Goal: Task Accomplishment & Management: Use online tool/utility

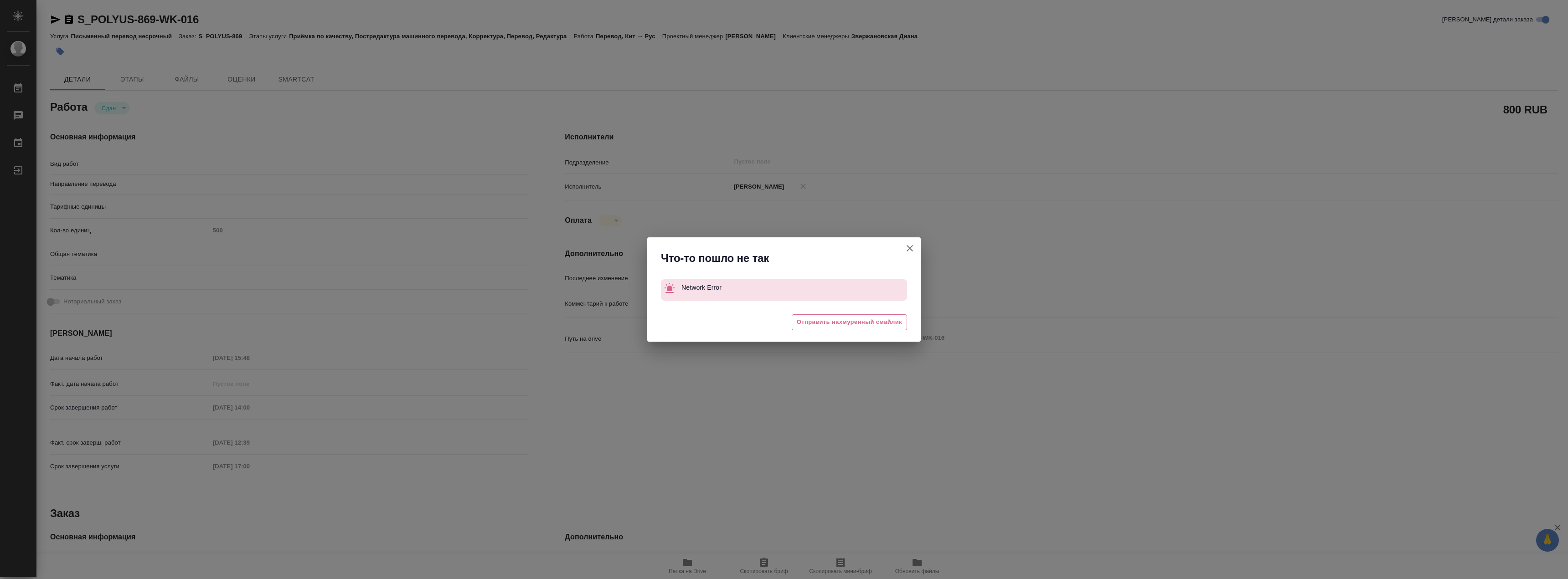
type textarea "x"
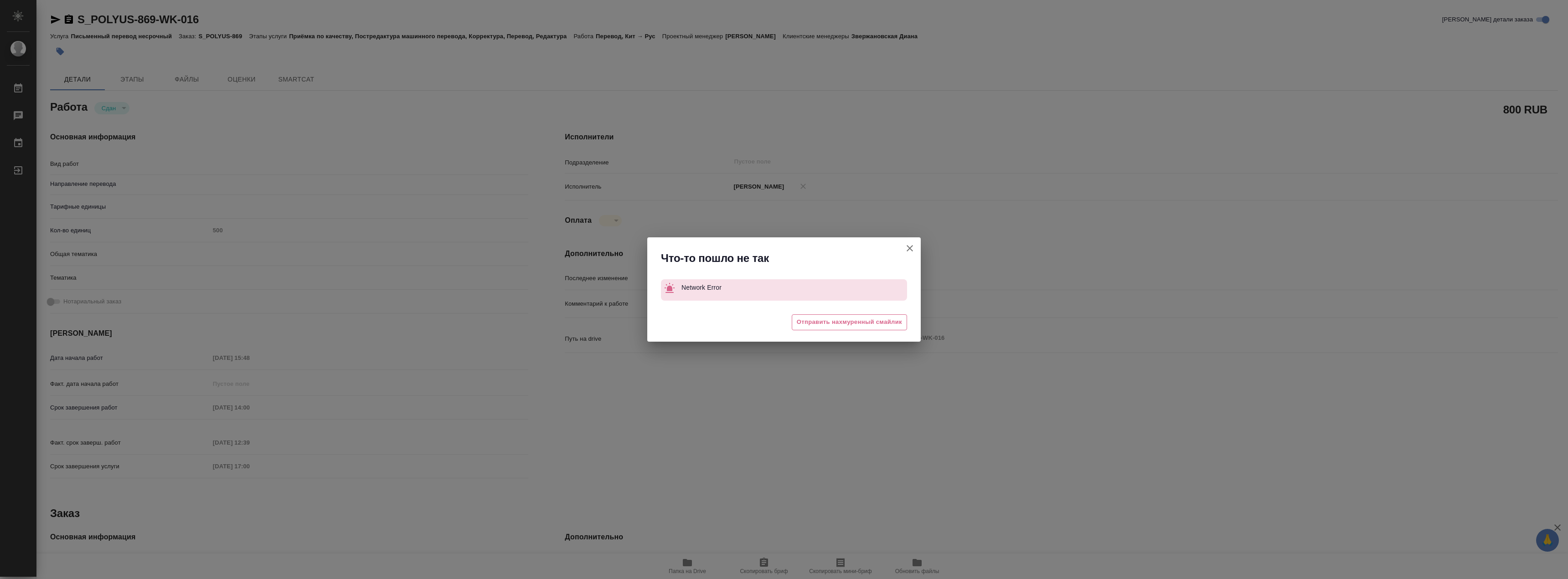
type textarea "x"
type input "кит-рус"
type textarea "Перевод"
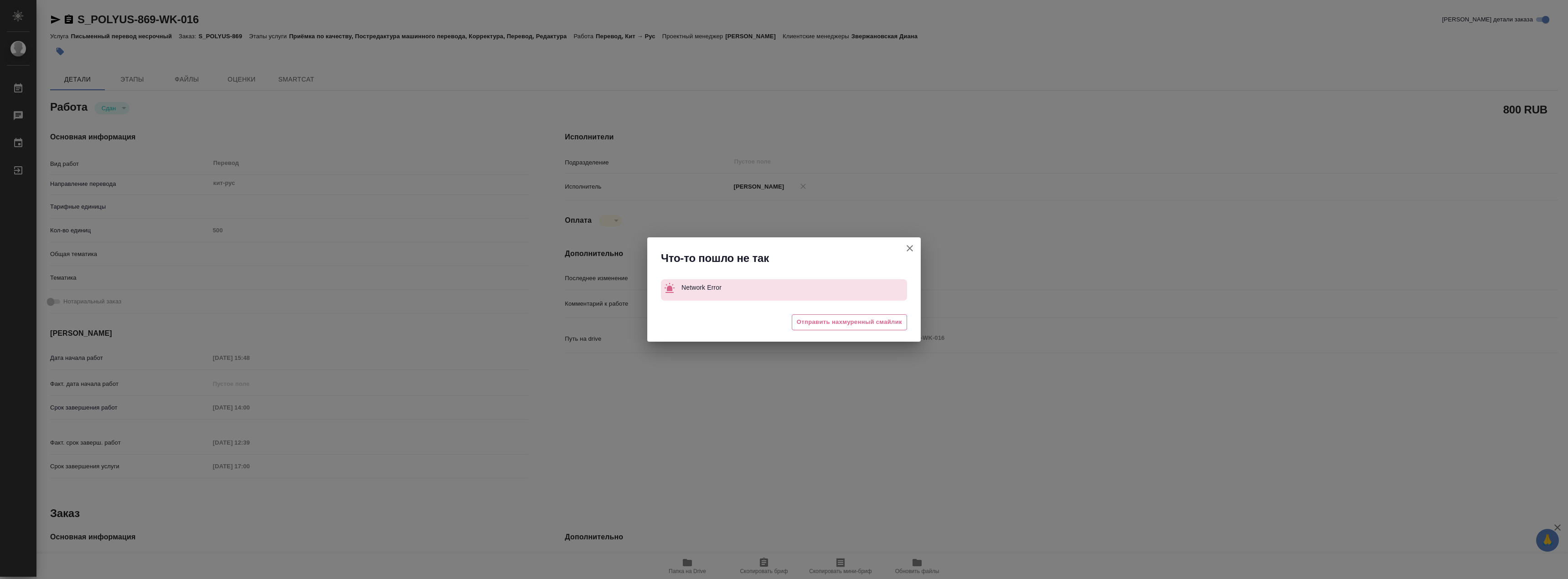
type textarea "x"
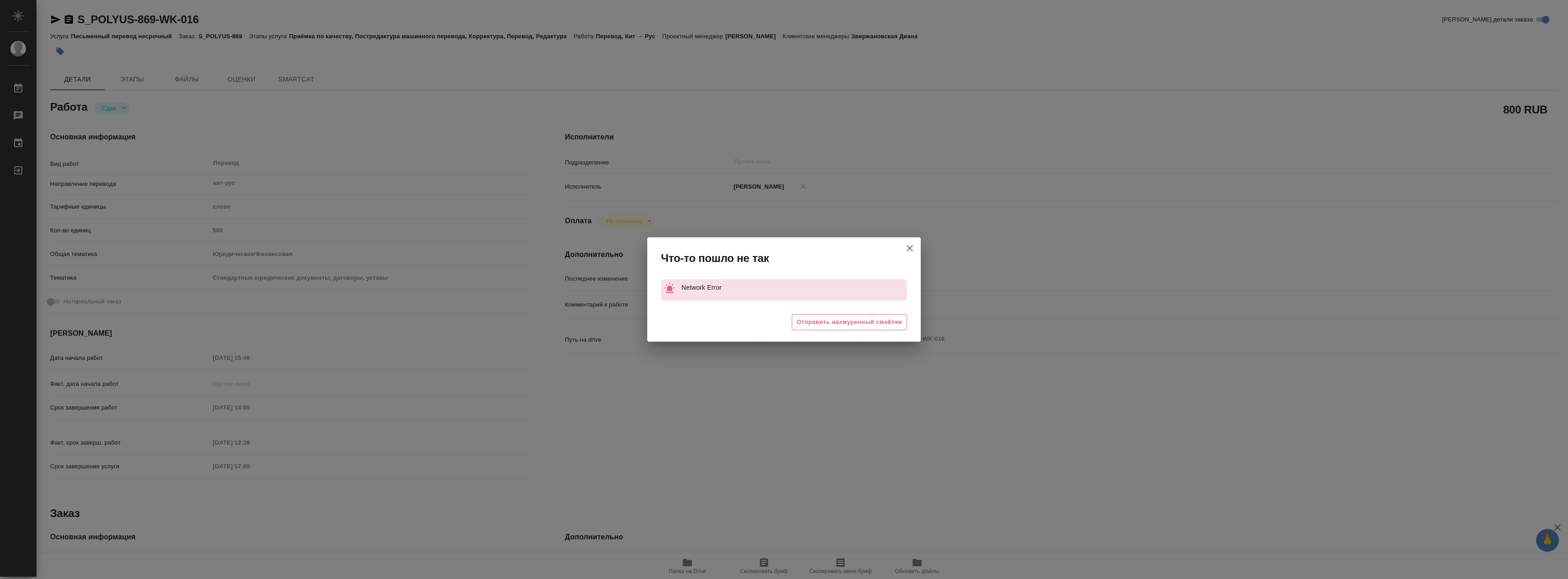
type textarea "x"
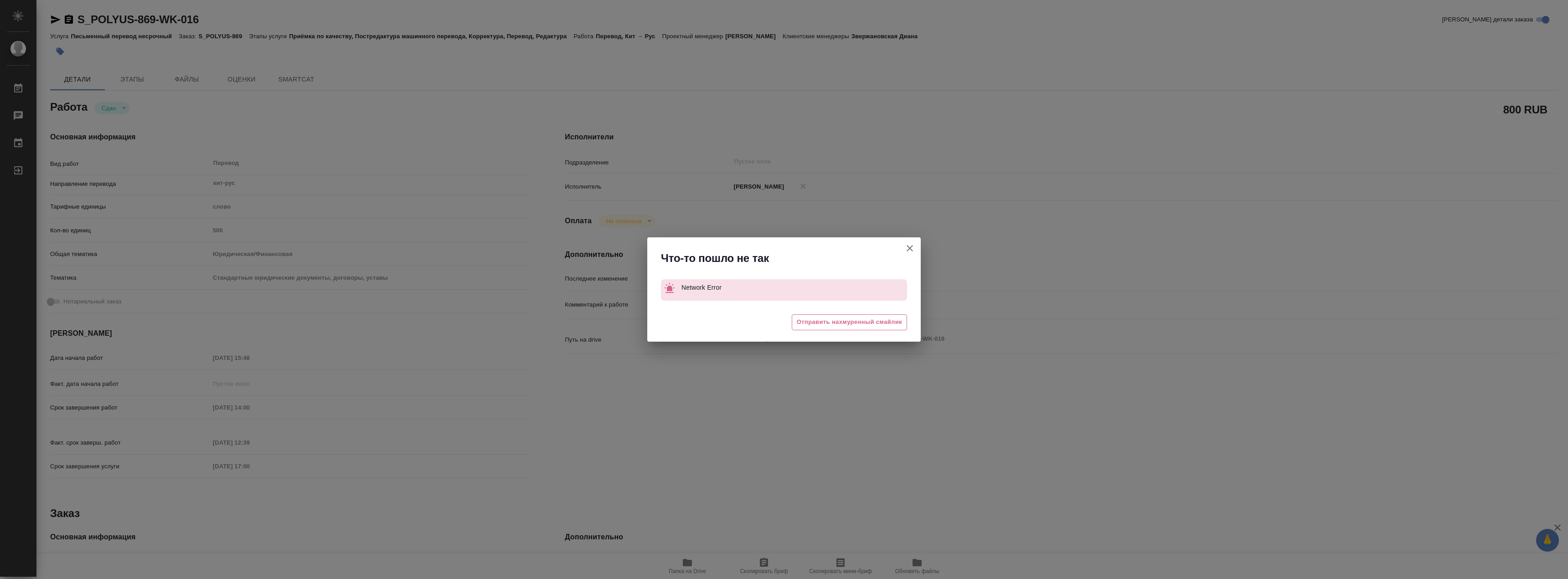
type textarea "x"
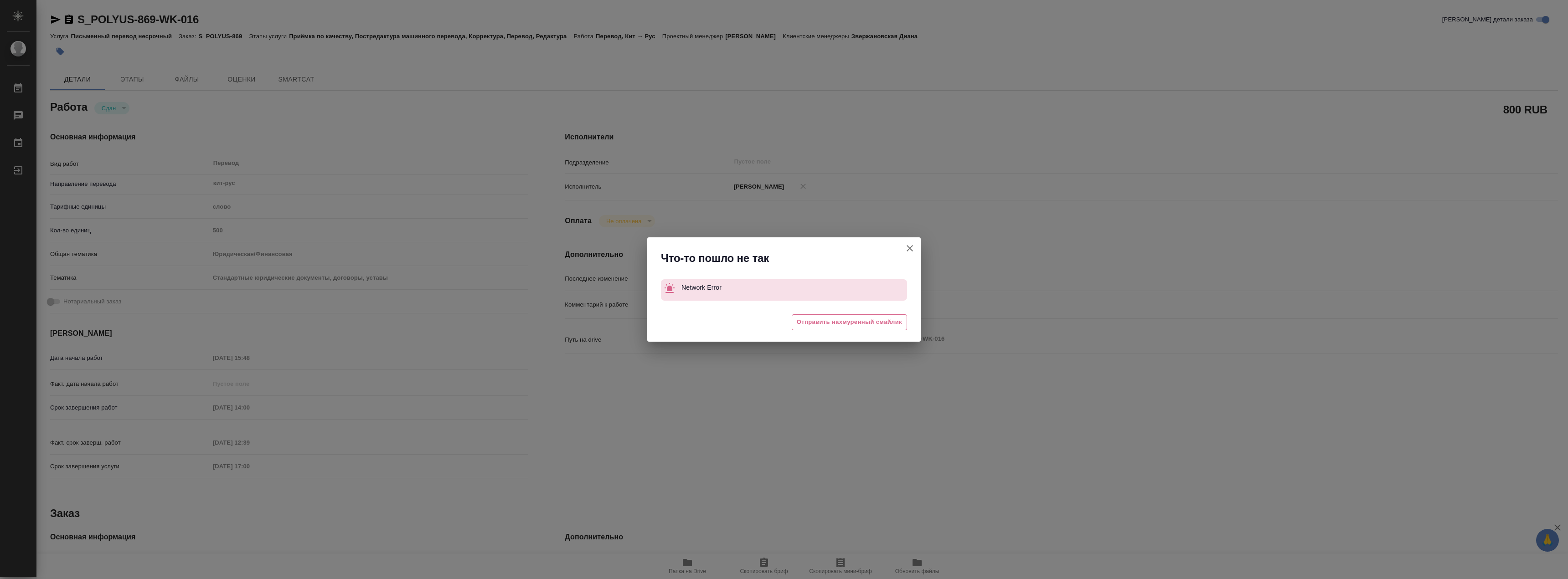
type textarea "x"
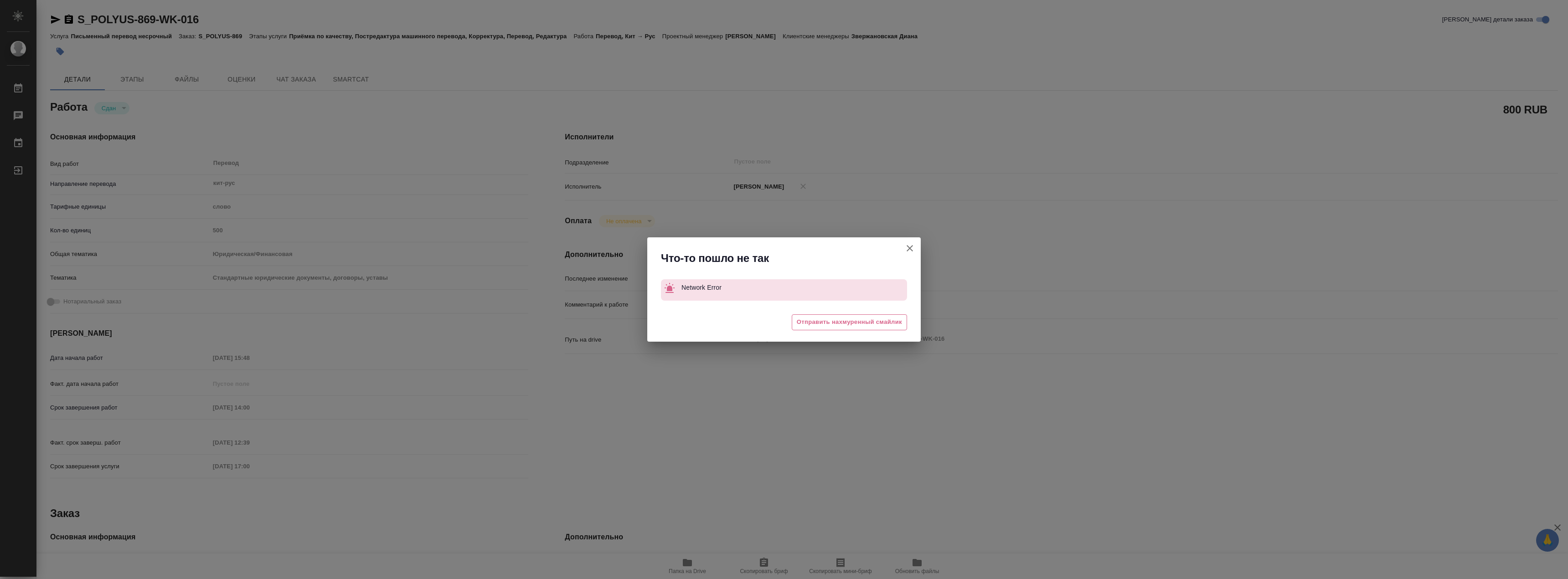
type textarea "x"
